Goal: Transaction & Acquisition: Register for event/course

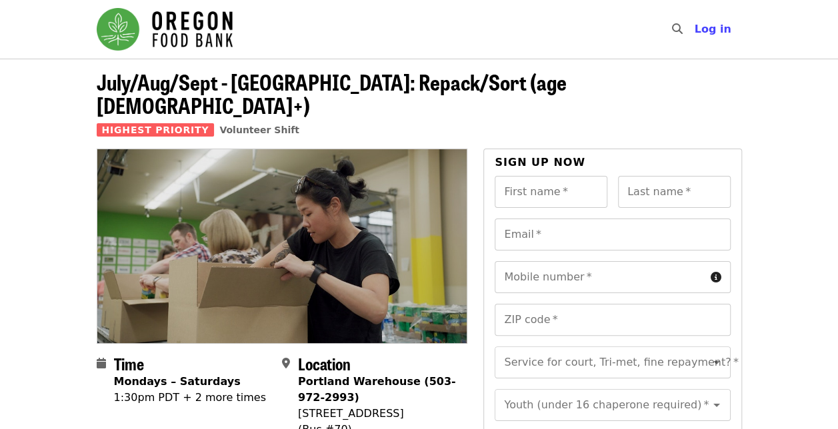
click at [298, 375] on strong "Portland Warehouse (503-972-2993)" at bounding box center [377, 389] width 158 height 29
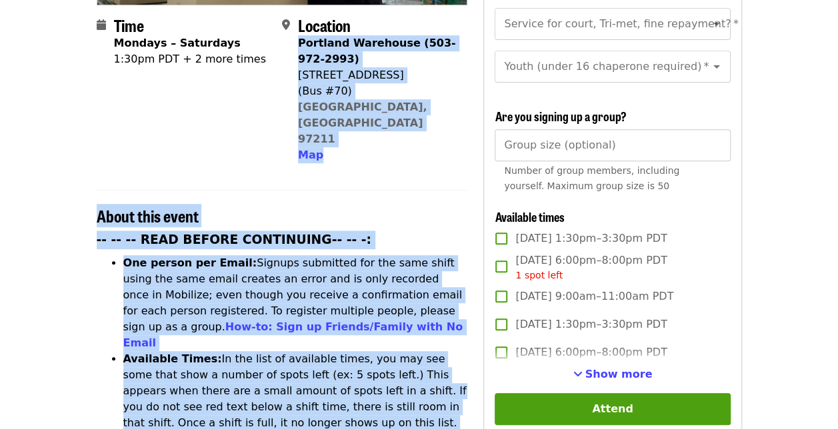
scroll to position [348, 0]
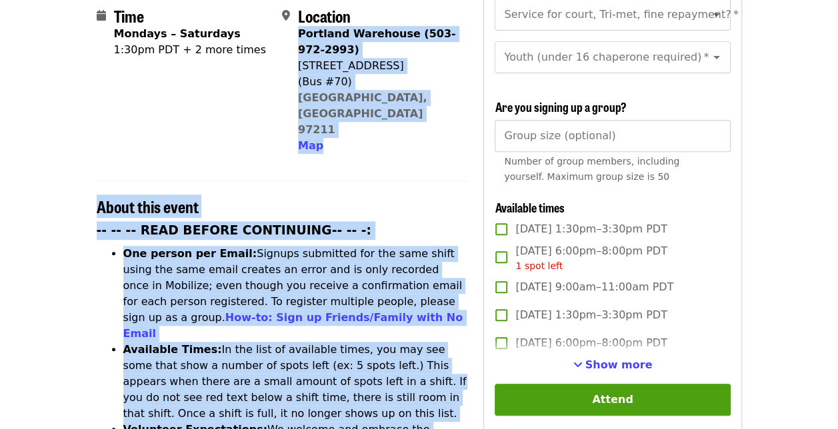
drag, startPoint x: 297, startPoint y: 358, endPoint x: 406, endPoint y: 359, distance: 109.3
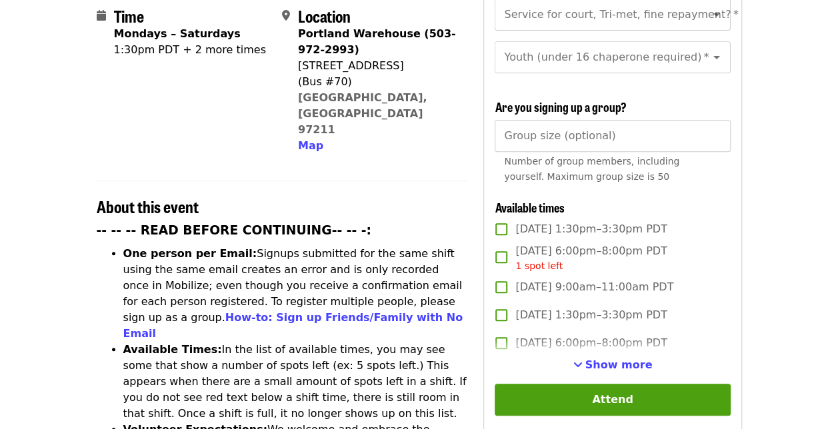
click at [834, 175] on article "July/Aug/Sept - [GEOGRAPHIC_DATA]: Repack/Sort (age [DEMOGRAPHIC_DATA]+) Highes…" at bounding box center [419, 417] width 838 height 1413
click at [731, 218] on div "Sign up now First name   * First name * Last name   * Last name * Email   * Ema…" at bounding box center [612, 201] width 258 height 800
click at [630, 358] on span "Show more" at bounding box center [618, 364] width 67 height 13
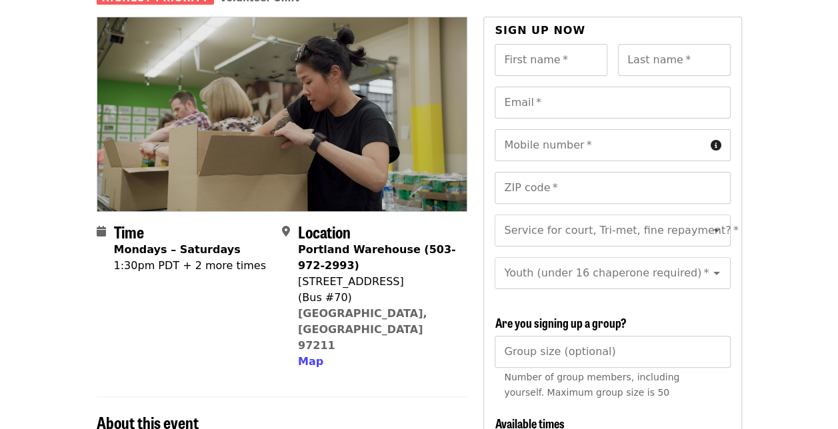
scroll to position [0, 0]
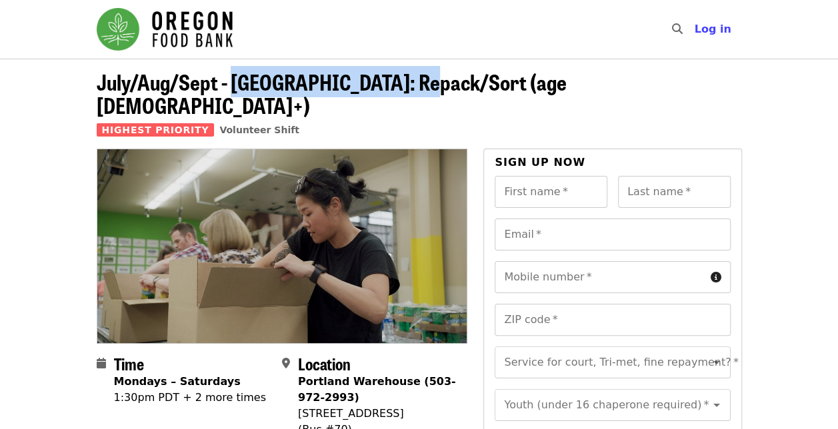
drag, startPoint x: 233, startPoint y: 80, endPoint x: 420, endPoint y: 78, distance: 187.2
click at [420, 78] on span "July/Aug/Sept - [GEOGRAPHIC_DATA]: Repack/Sort (age [DEMOGRAPHIC_DATA]+)" at bounding box center [332, 93] width 470 height 55
copy span "[GEOGRAPHIC_DATA]: Repack/Sort"
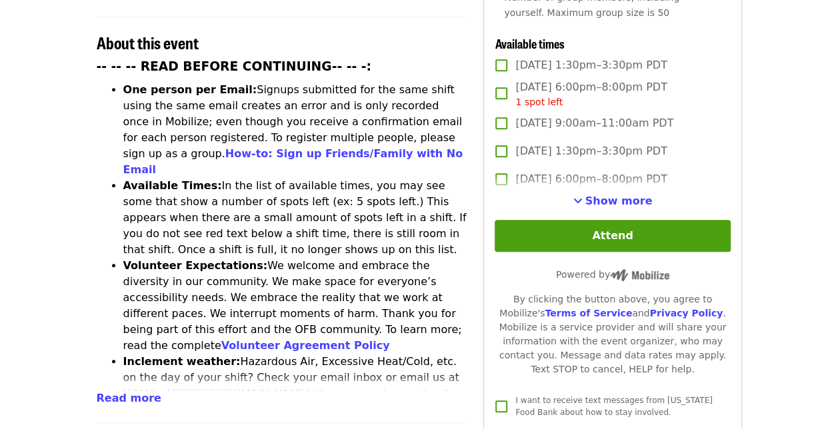
scroll to position [513, 0]
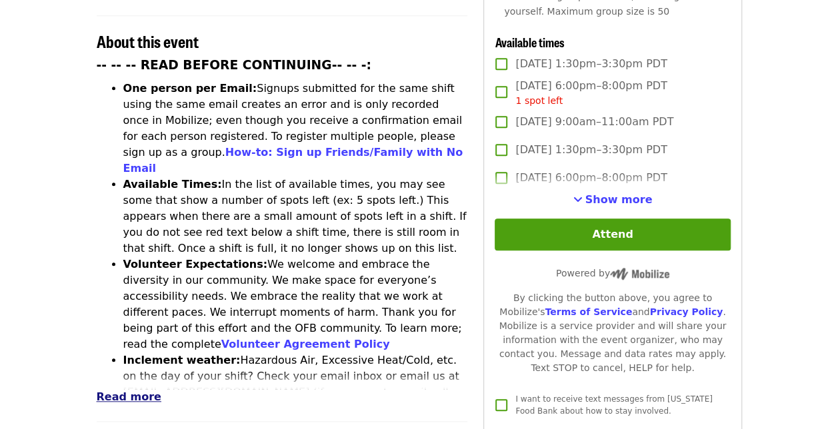
click at [129, 390] on span "Read more" at bounding box center [129, 396] width 65 height 13
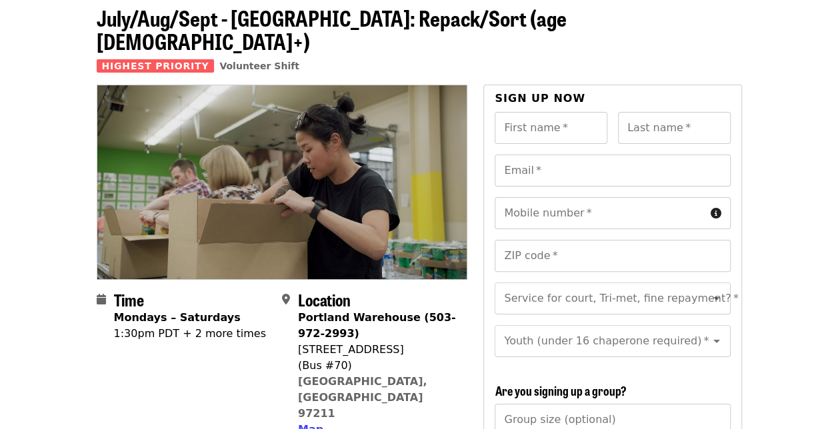
scroll to position [0, 0]
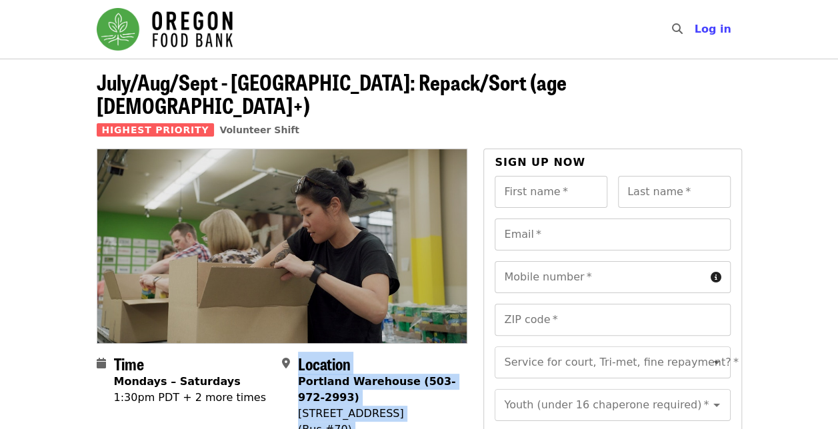
drag, startPoint x: 297, startPoint y: 358, endPoint x: 389, endPoint y: 419, distance: 110.1
click at [389, 419] on div "Location Portland Warehouse (503-972-2993) 7900 NE 33rd Dr (Bus #70) Portland, …" at bounding box center [369, 427] width 175 height 147
copy div "Location Portland Warehouse (503-972-2993) 7900 NE 33rd Dr (Bus #70) Portland, …"
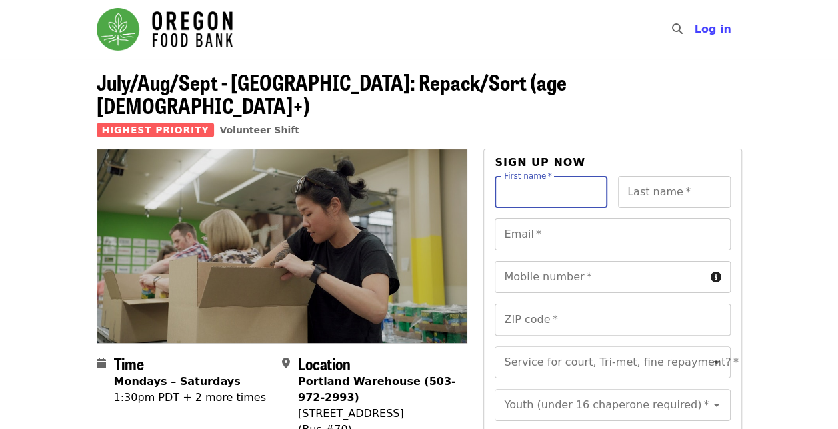
click at [561, 176] on input "First name   *" at bounding box center [550, 192] width 113 height 32
type input "******"
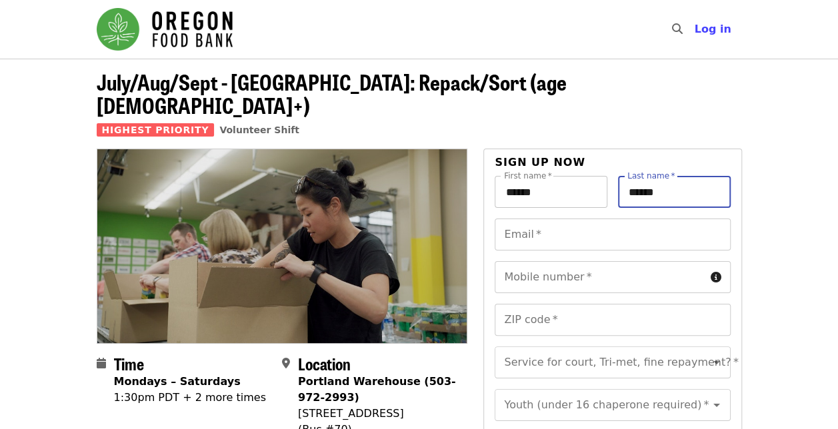
type input "******"
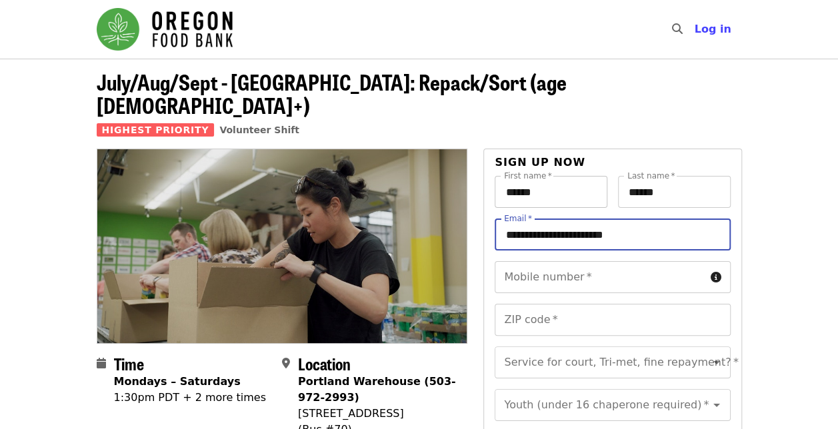
type input "**********"
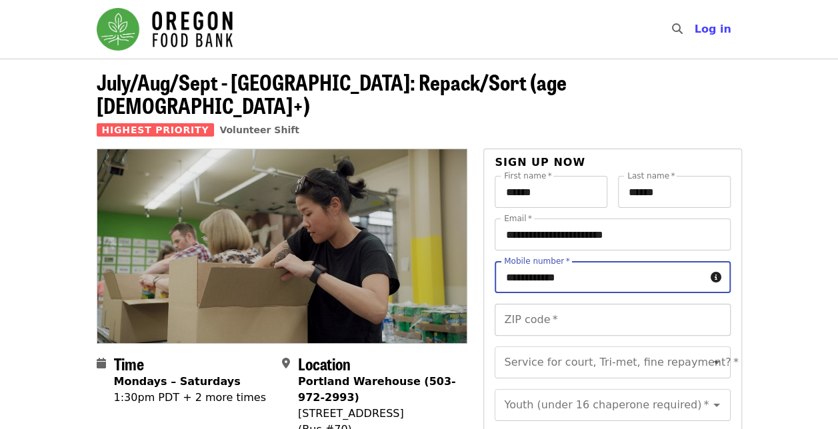
type input "**********"
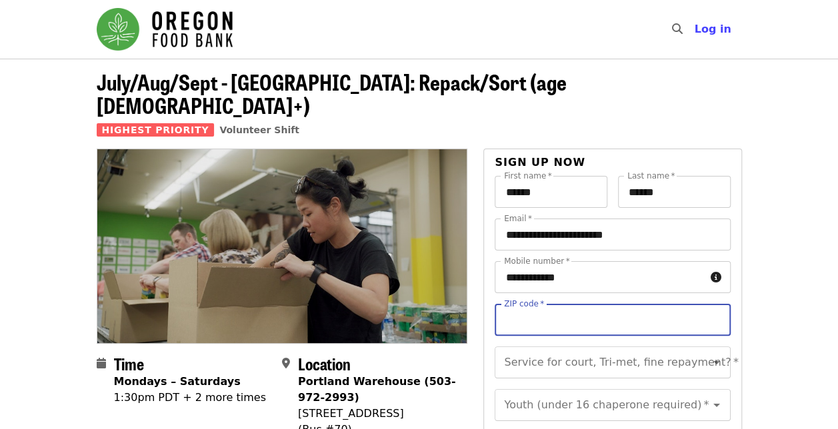
click at [598, 304] on input "ZIP code   *" at bounding box center [611, 320] width 235 height 32
type input "*****"
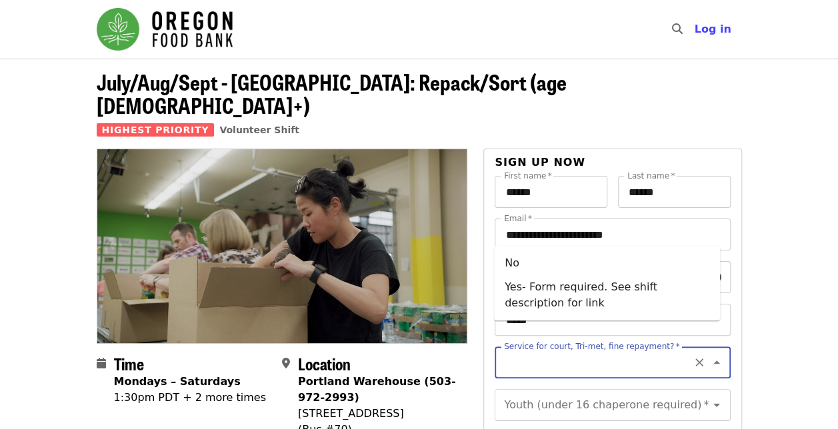
click at [610, 350] on input "Service for court, Tri-met, fine repayment?   *" at bounding box center [595, 362] width 181 height 25
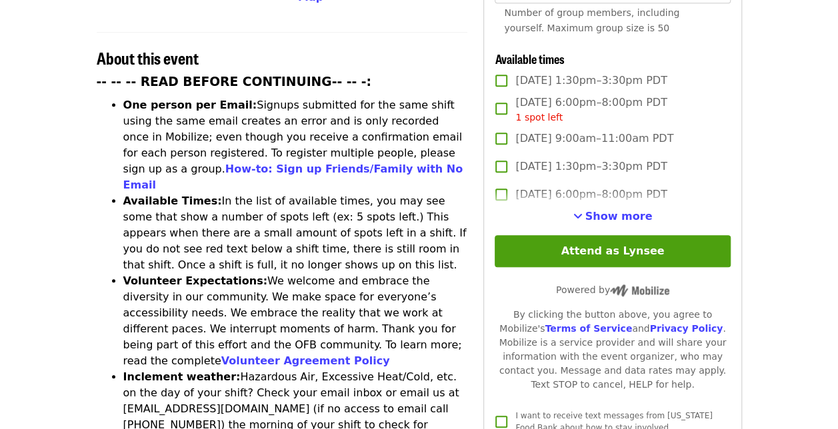
scroll to position [526, 0]
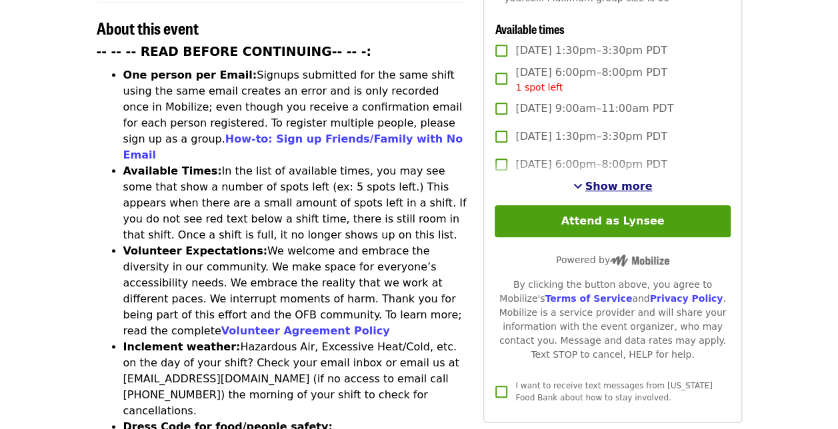
click at [626, 184] on span "Show more" at bounding box center [618, 186] width 67 height 13
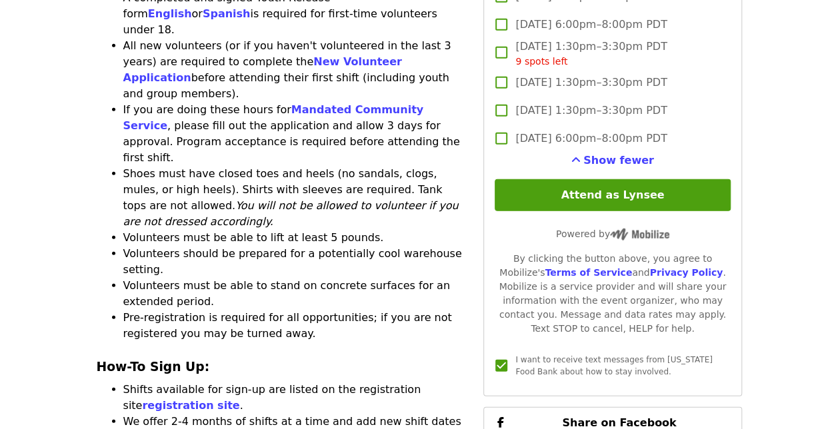
scroll to position [1691, 0]
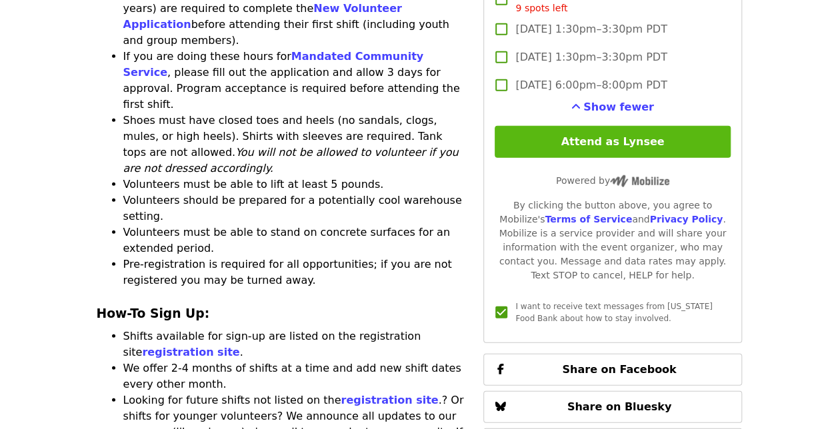
click at [630, 139] on button "Attend as Lynsee" at bounding box center [611, 142] width 235 height 32
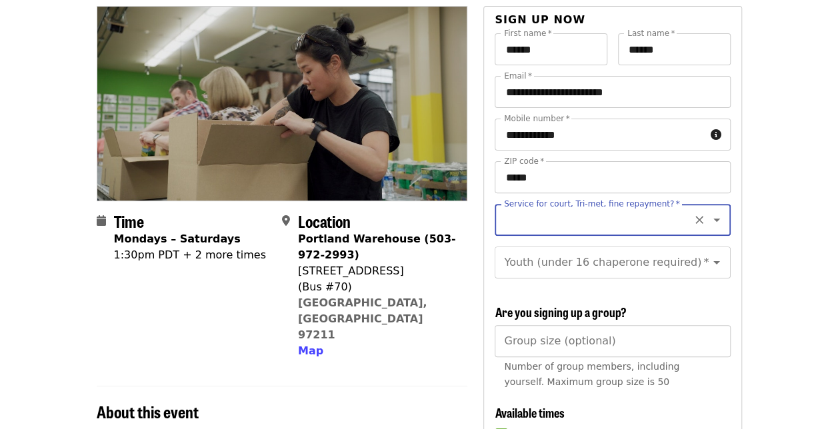
scroll to position [89, 0]
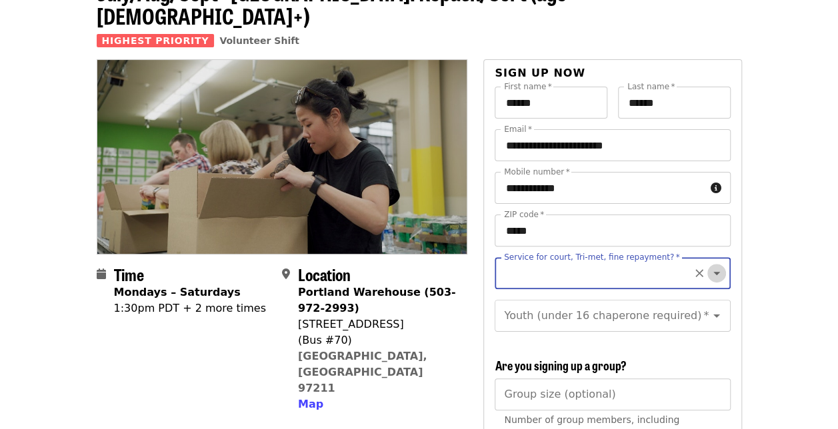
click at [713, 272] on icon "Open" at bounding box center [716, 273] width 7 height 3
click at [510, 288] on li "No" at bounding box center [607, 286] width 226 height 24
type input "**"
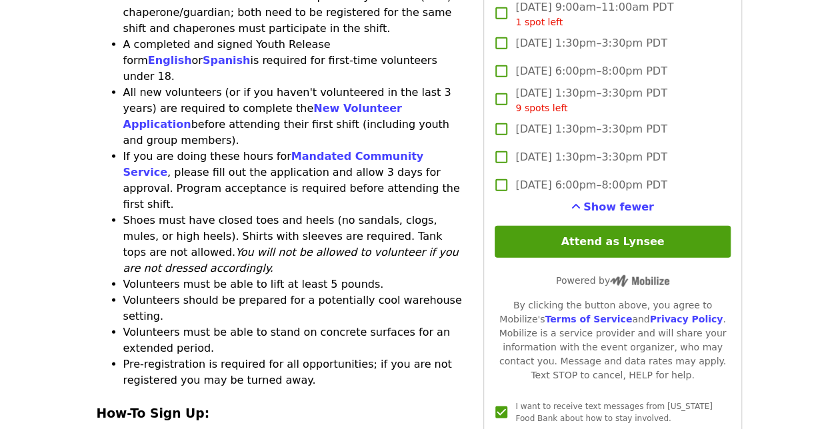
scroll to position [1632, 0]
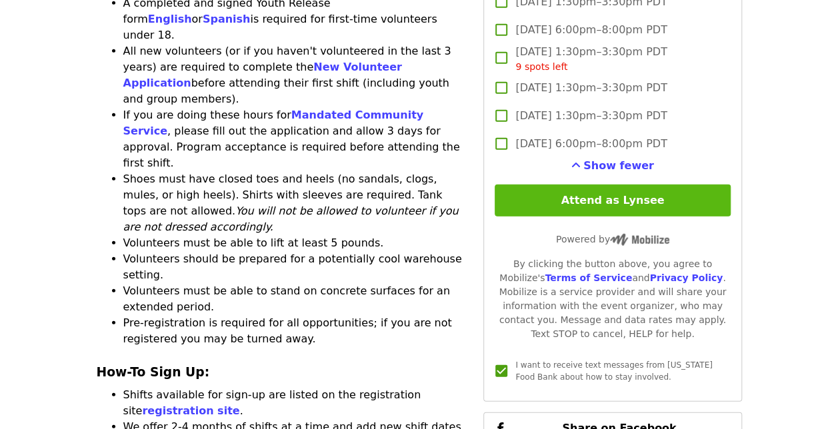
click at [664, 189] on button "Attend as Lynsee" at bounding box center [611, 201] width 235 height 32
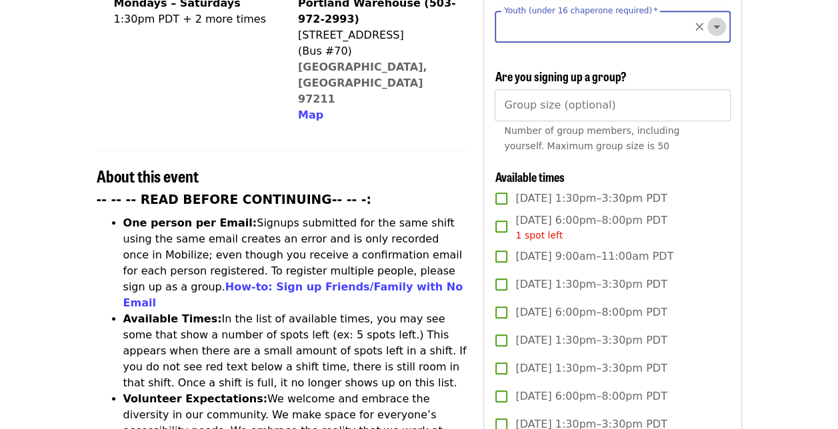
click at [708, 19] on icon "Open" at bounding box center [716, 27] width 16 height 16
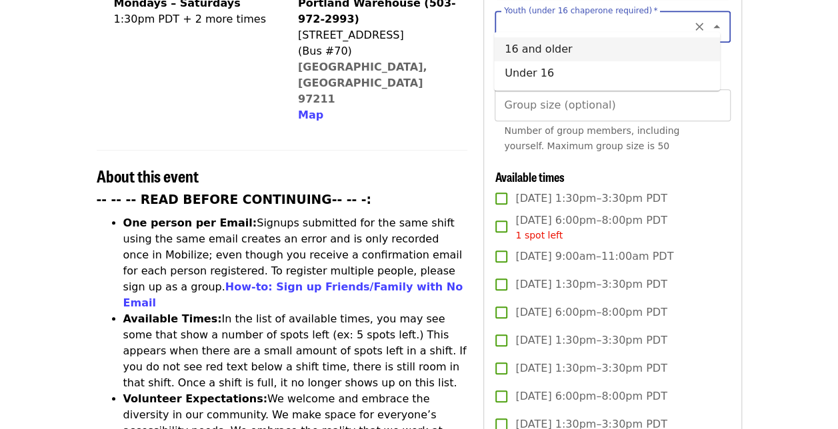
click at [509, 52] on li "16 and older" at bounding box center [607, 49] width 226 height 24
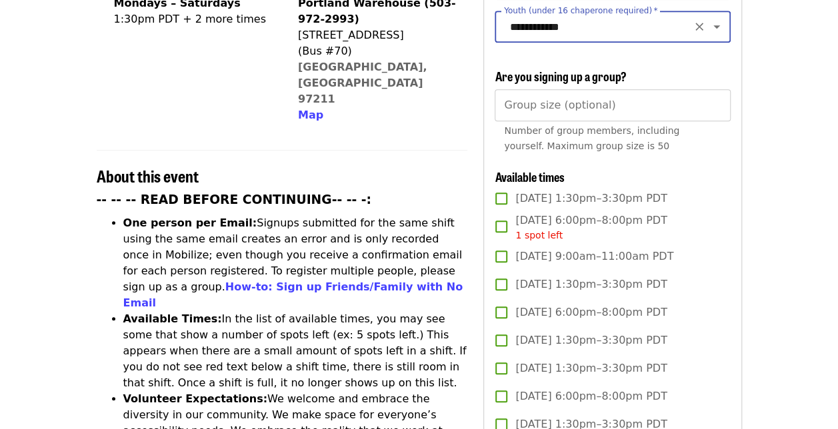
type input "**********"
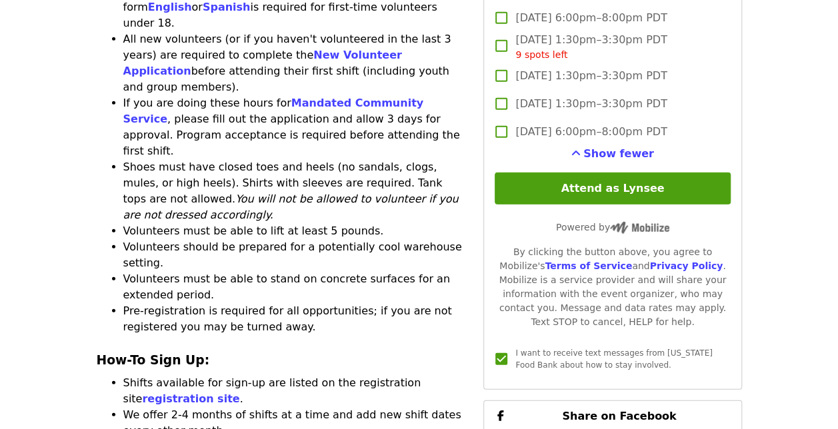
scroll to position [1626, 0]
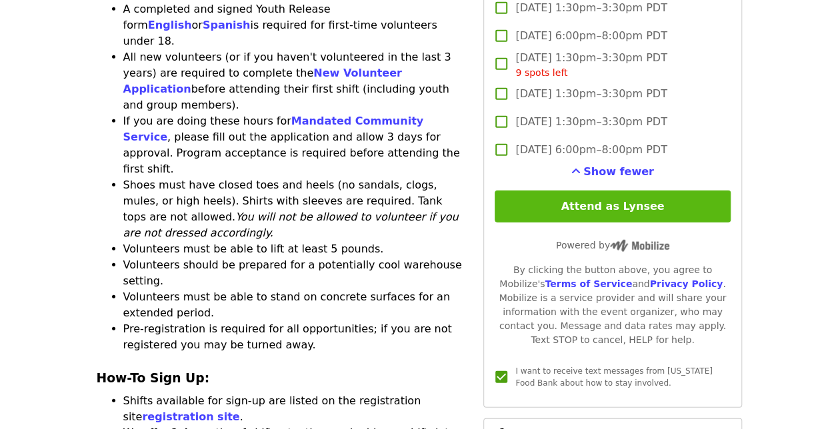
click at [633, 199] on button "Attend as Lynsee" at bounding box center [611, 207] width 235 height 32
